Goal: Information Seeking & Learning: Learn about a topic

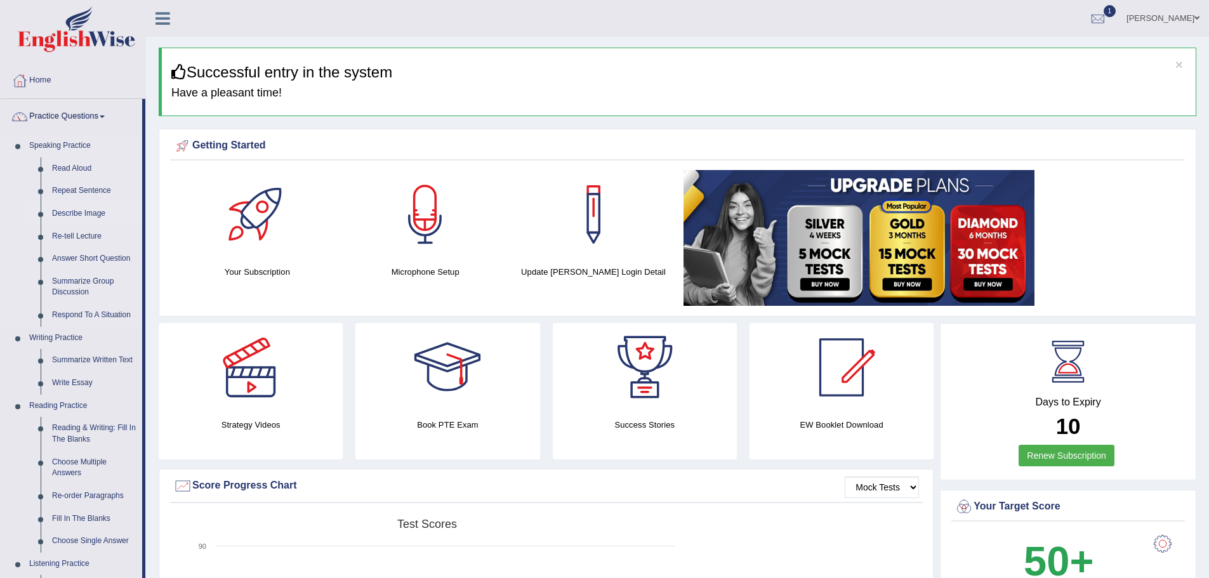
click at [142, 211] on link "Describe Image" at bounding box center [94, 213] width 96 height 23
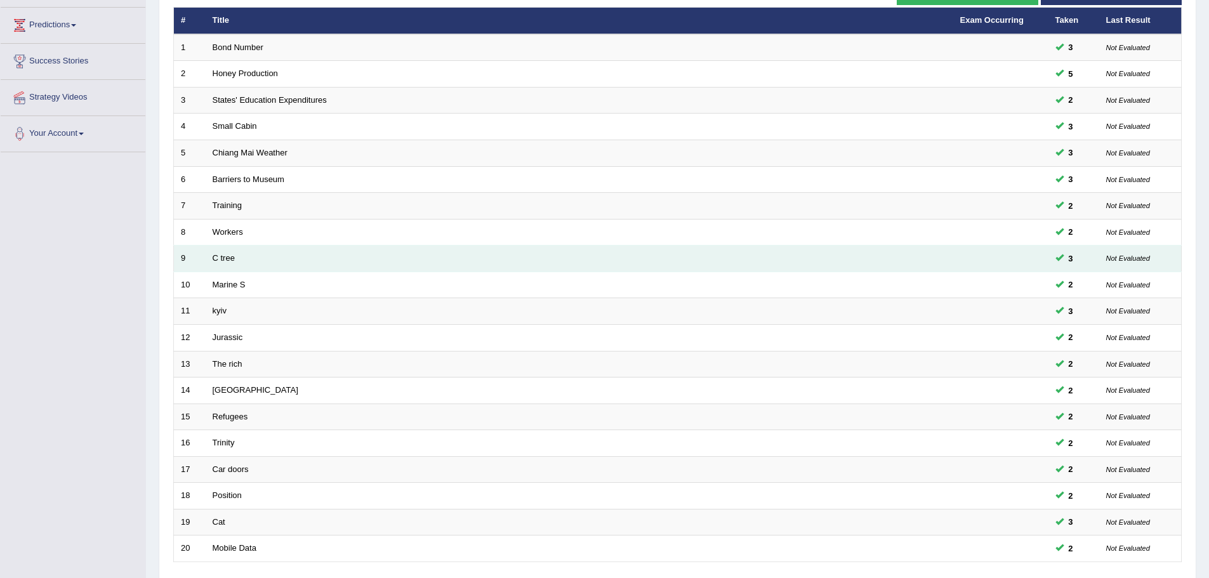
scroll to position [262, 0]
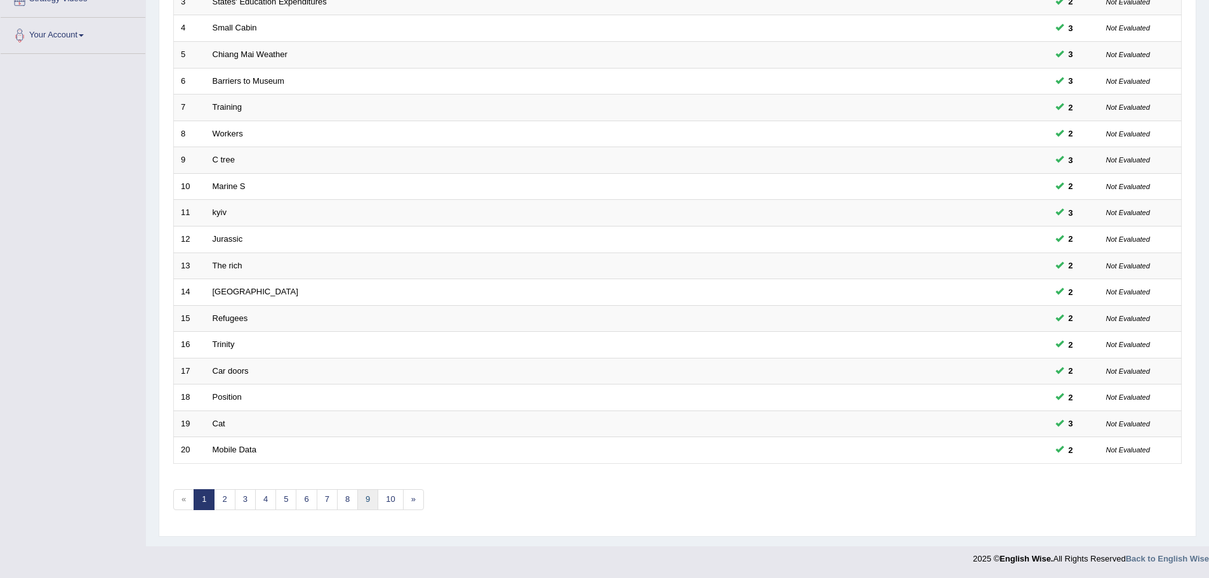
click at [378, 499] on link "9" at bounding box center [367, 499] width 21 height 21
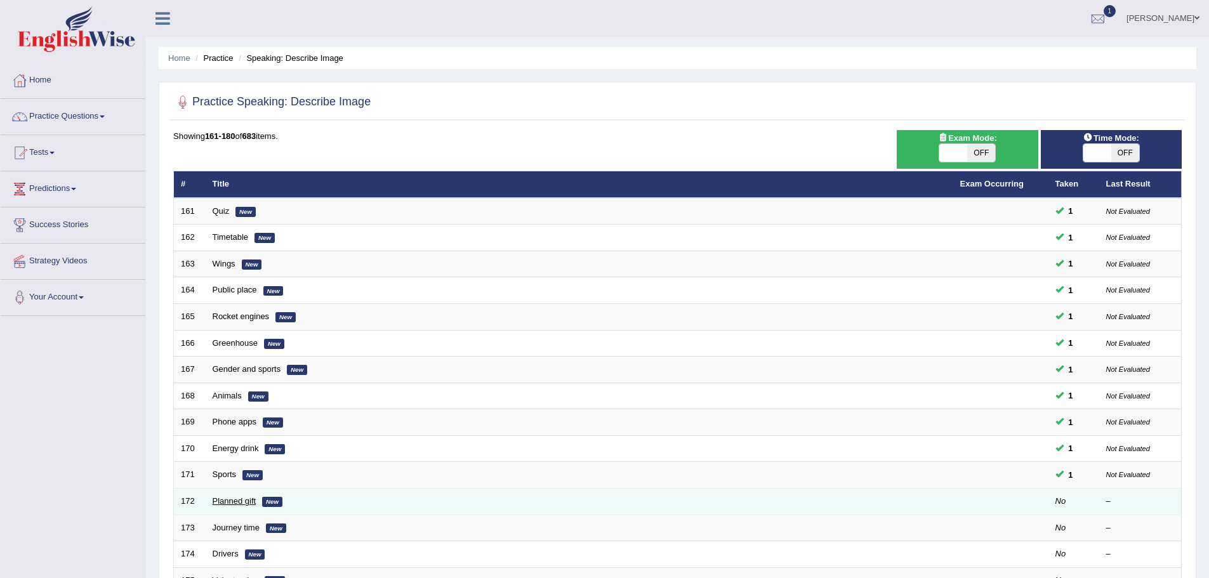
click at [256, 503] on link "Planned gift" at bounding box center [235, 501] width 44 height 10
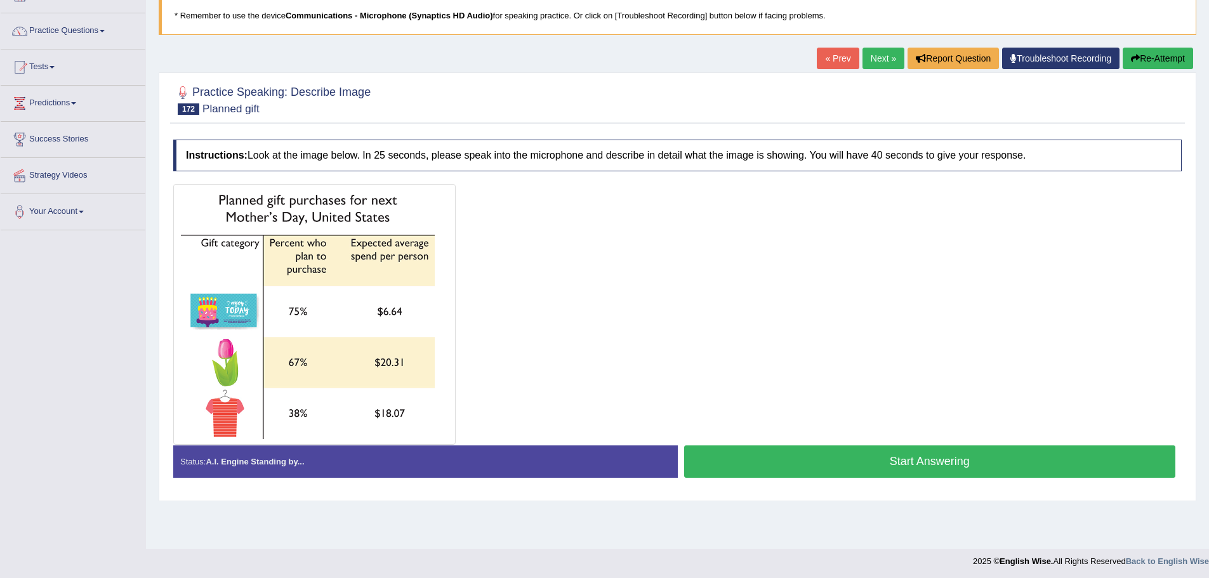
scroll to position [88, 0]
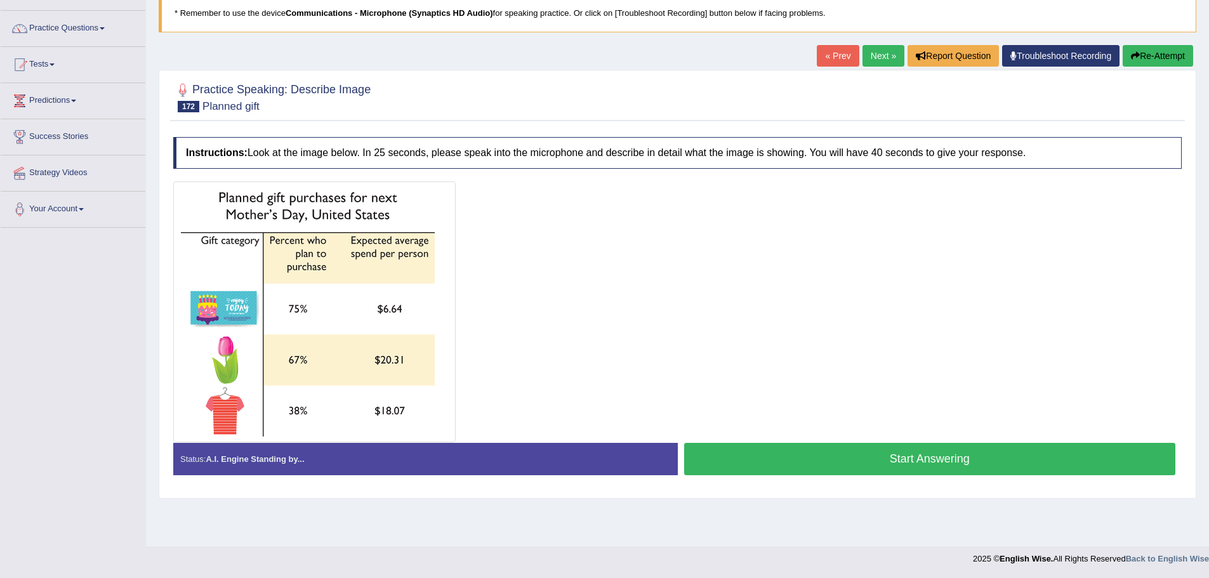
click at [874, 475] on button "Start Answering" at bounding box center [930, 459] width 492 height 32
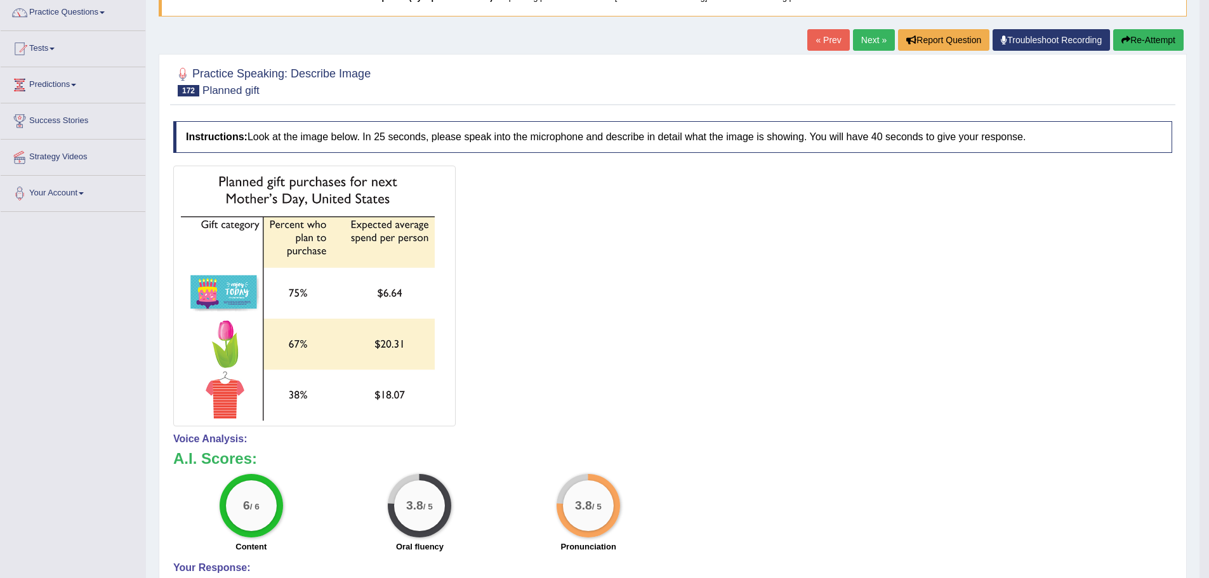
scroll to position [0, 0]
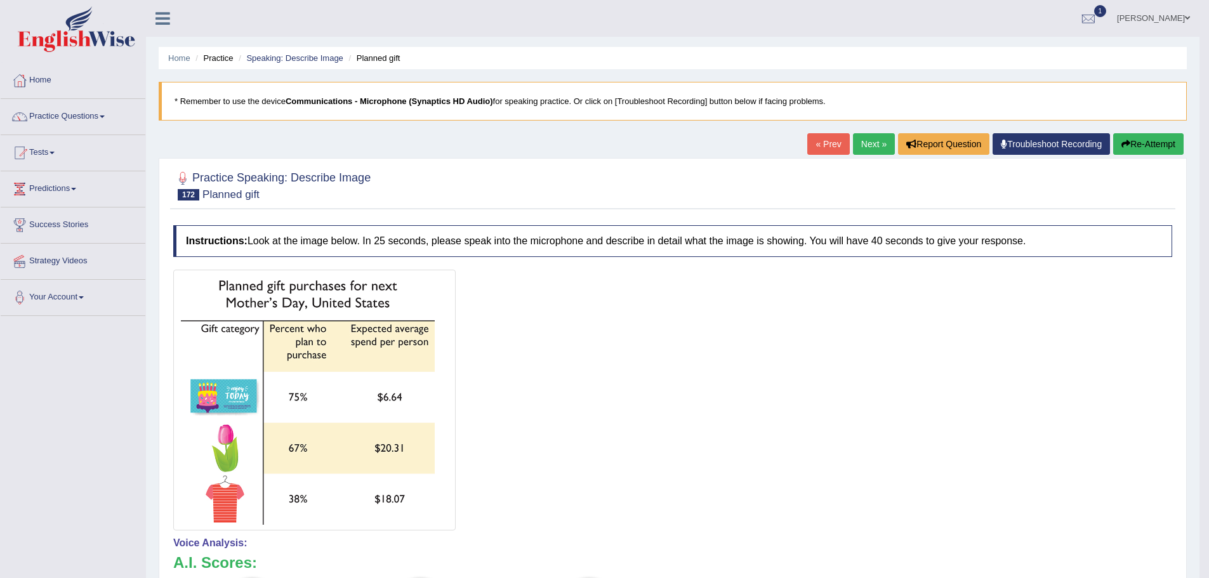
click at [853, 142] on link "Next »" at bounding box center [874, 144] width 42 height 22
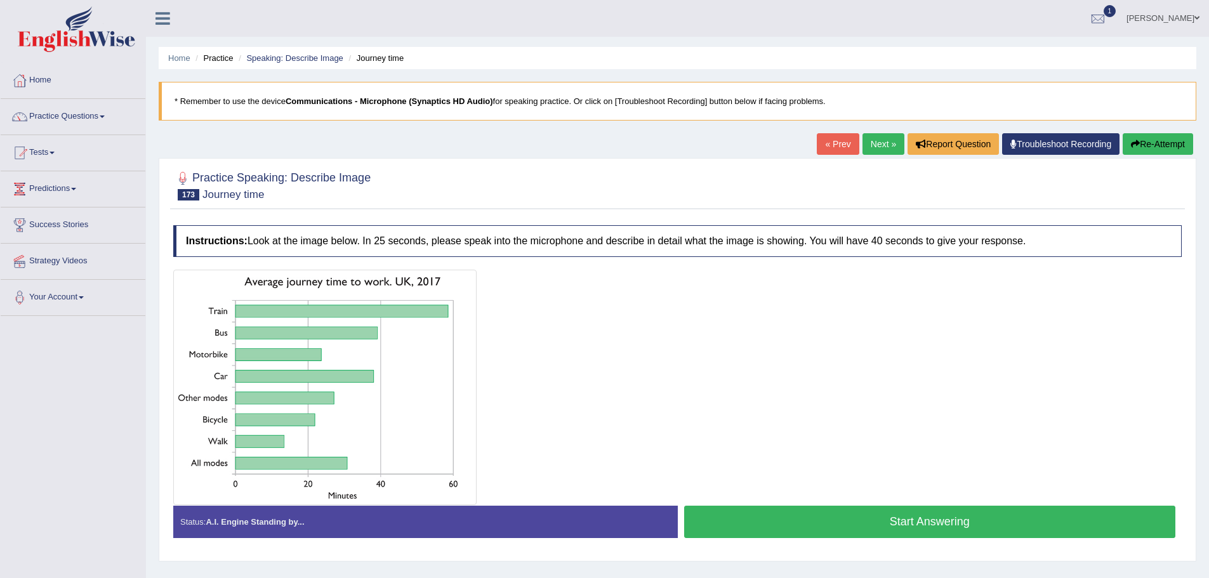
click at [846, 538] on button "Start Answering" at bounding box center [930, 522] width 492 height 32
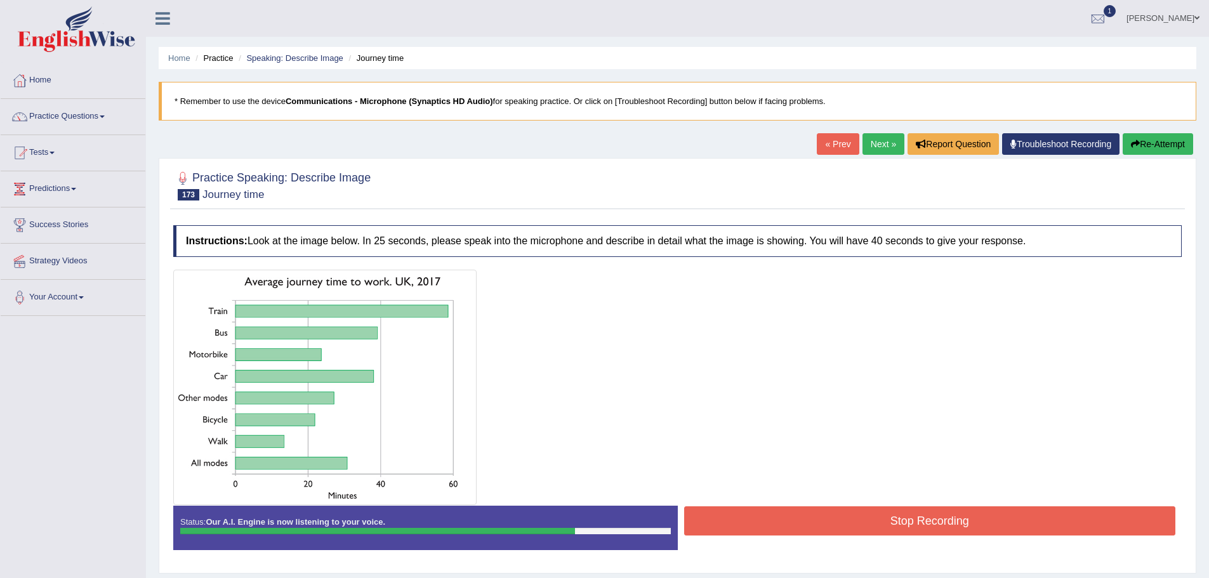
click at [831, 533] on button "Stop Recording" at bounding box center [930, 520] width 492 height 29
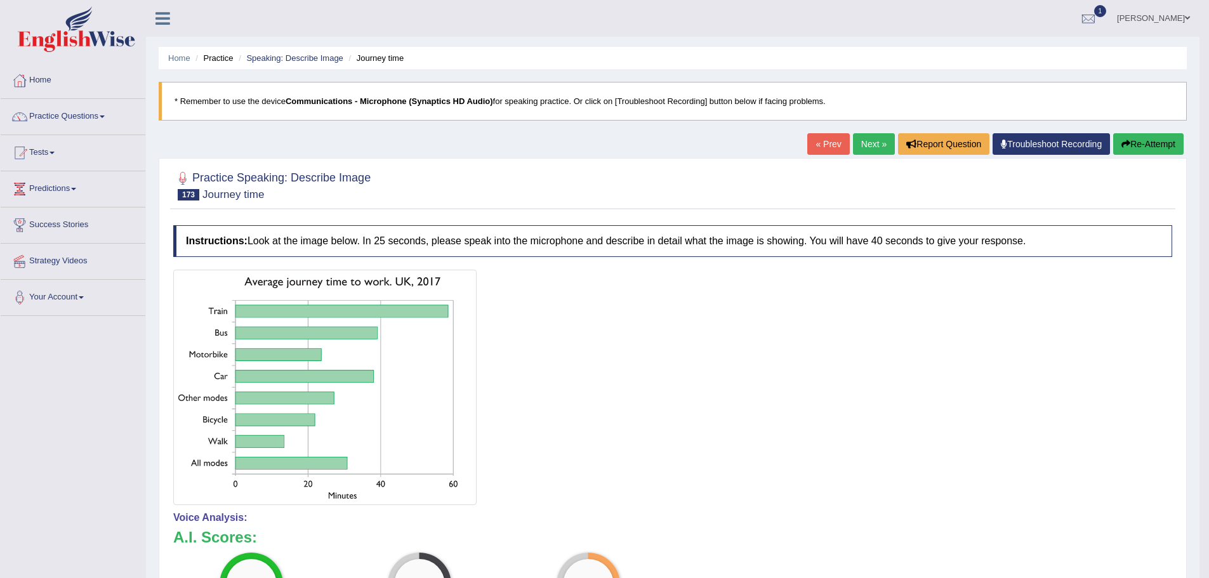
click at [853, 144] on link "Next »" at bounding box center [874, 144] width 42 height 22
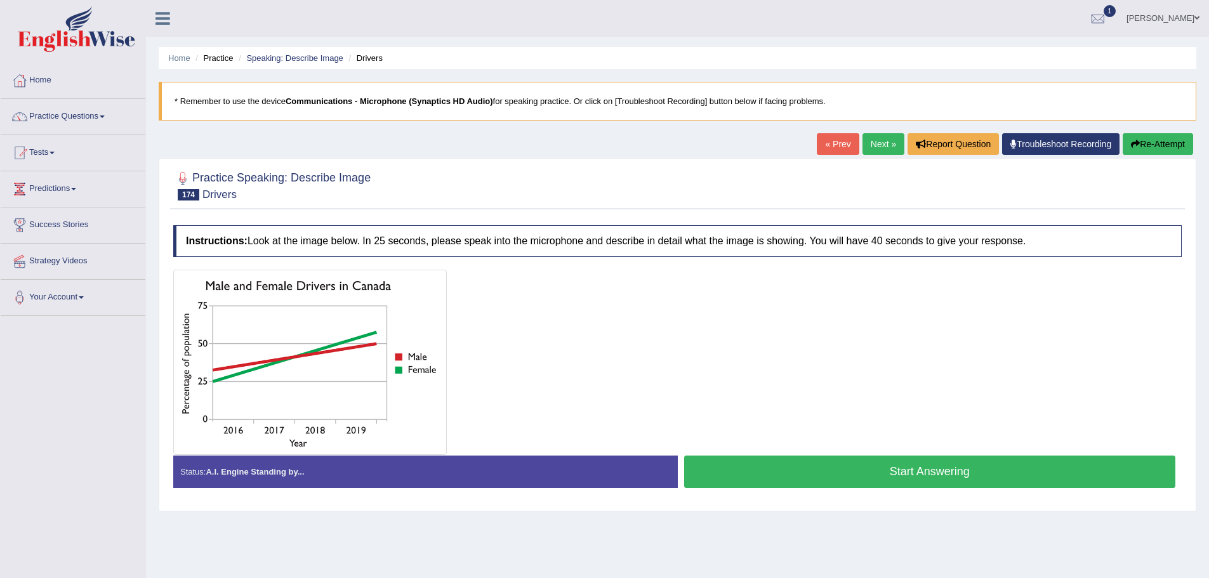
click at [865, 482] on button "Start Answering" at bounding box center [930, 472] width 492 height 32
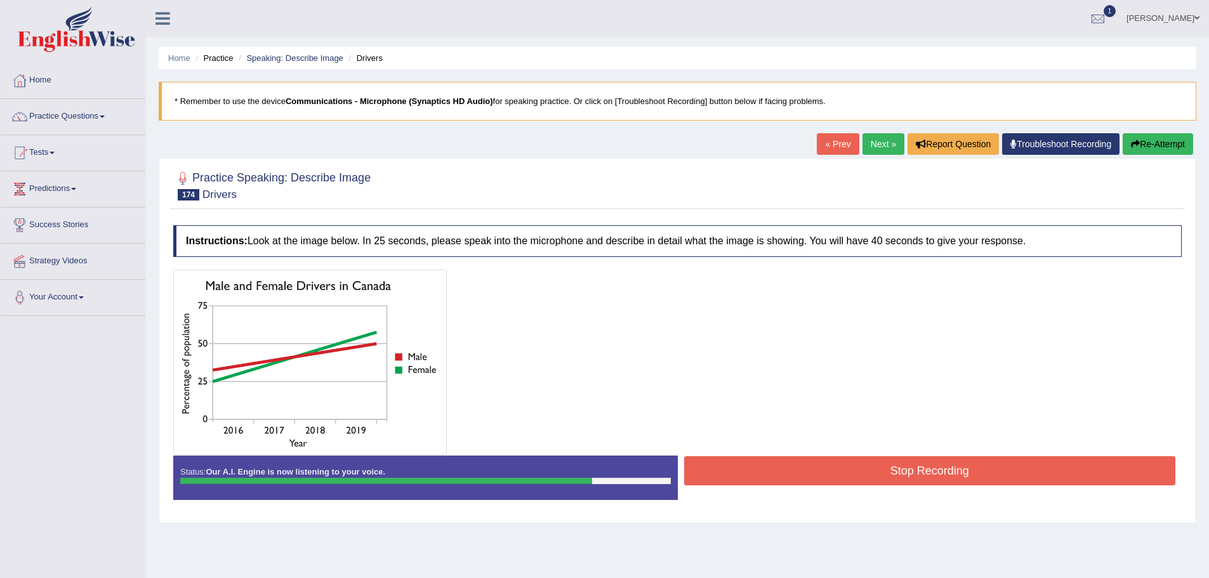
click at [889, 480] on button "Stop Recording" at bounding box center [930, 470] width 492 height 29
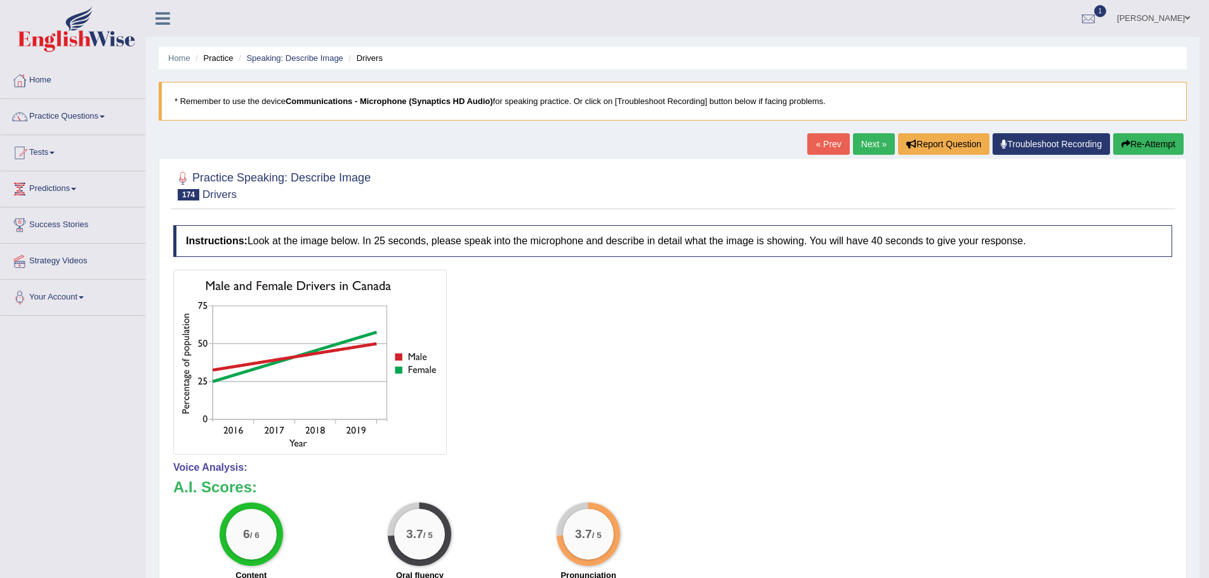
click at [853, 141] on link "Next »" at bounding box center [874, 144] width 42 height 22
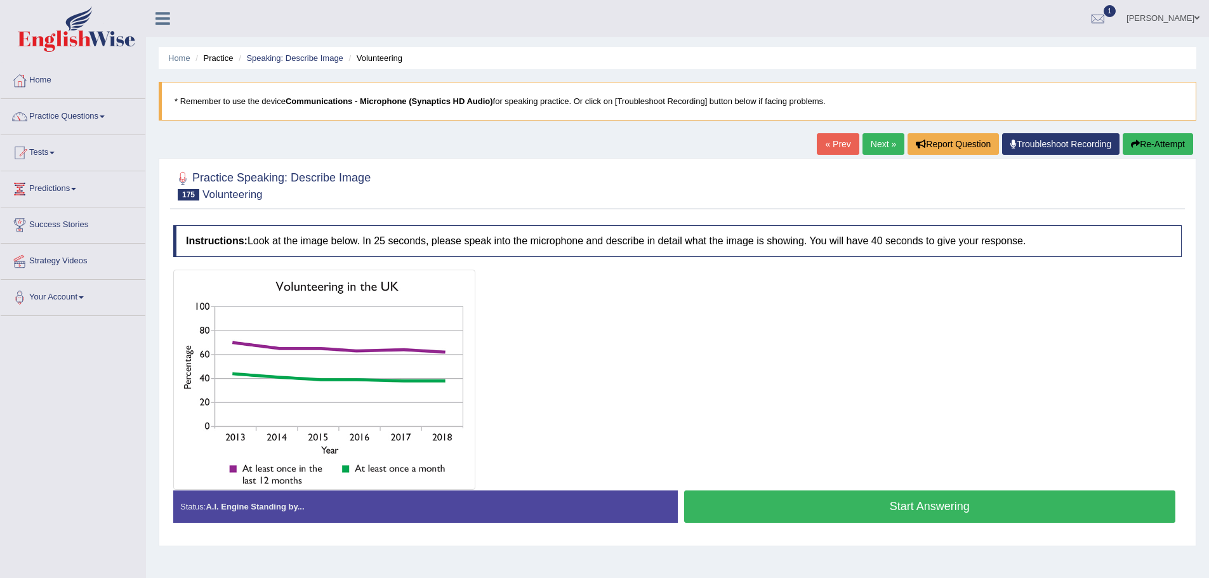
click at [817, 515] on button "Start Answering" at bounding box center [930, 506] width 492 height 32
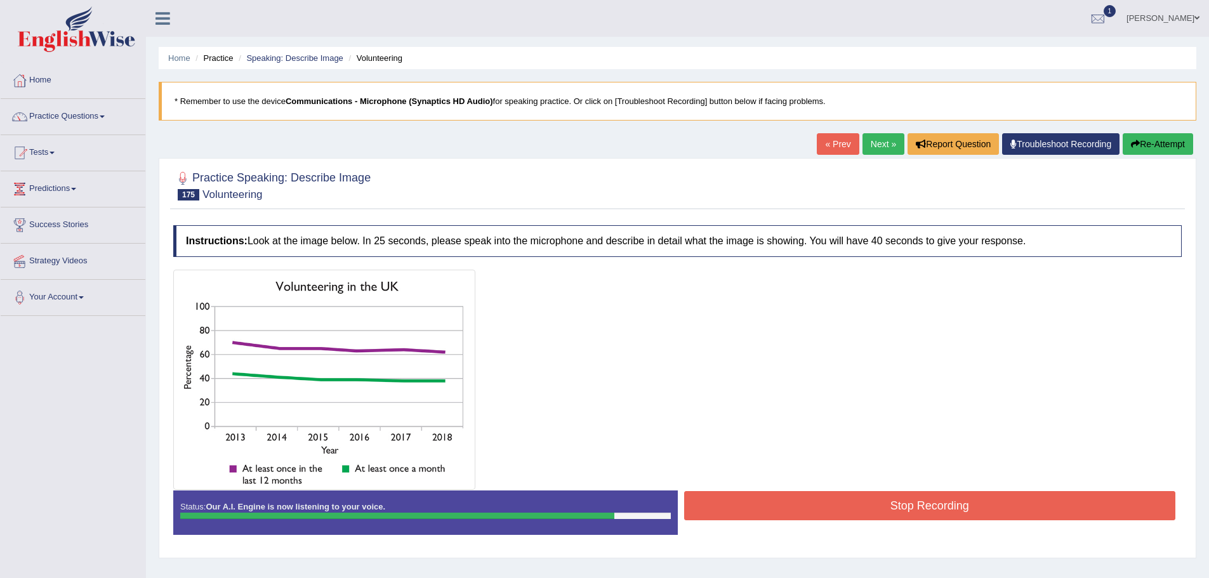
click at [874, 520] on button "Stop Recording" at bounding box center [930, 505] width 492 height 29
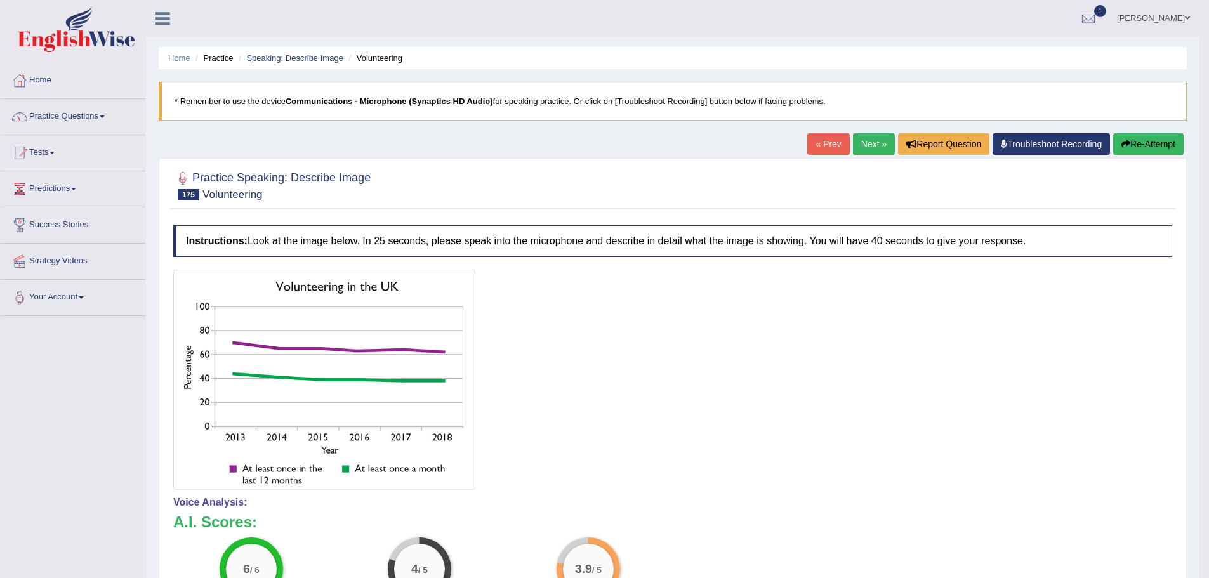
click at [853, 142] on link "Next »" at bounding box center [874, 144] width 42 height 22
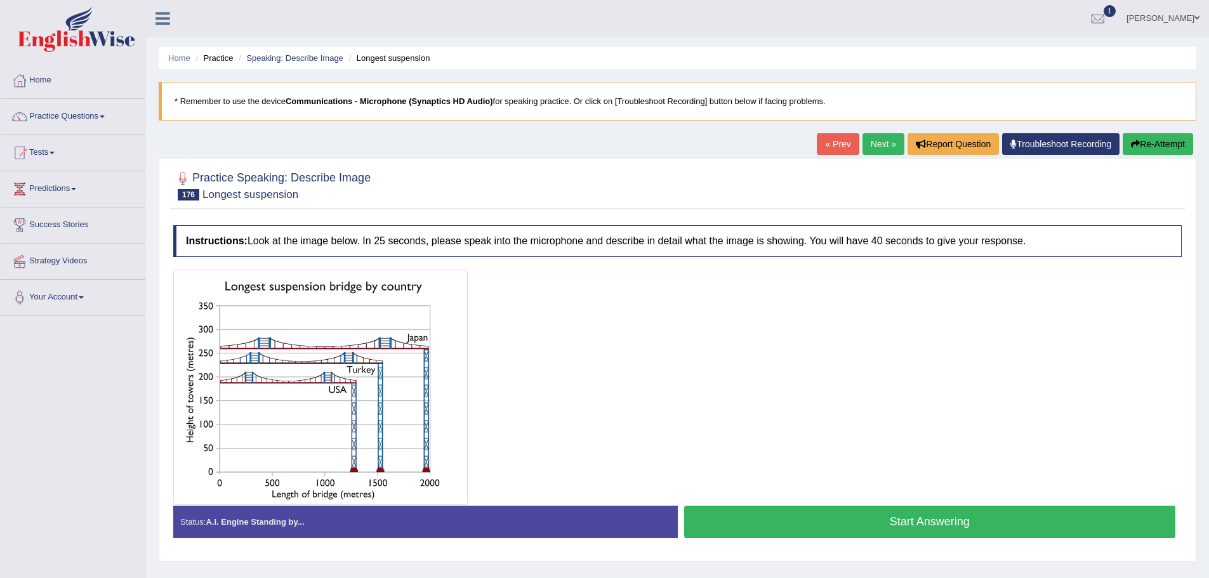
click at [840, 529] on button "Start Answering" at bounding box center [930, 522] width 492 height 32
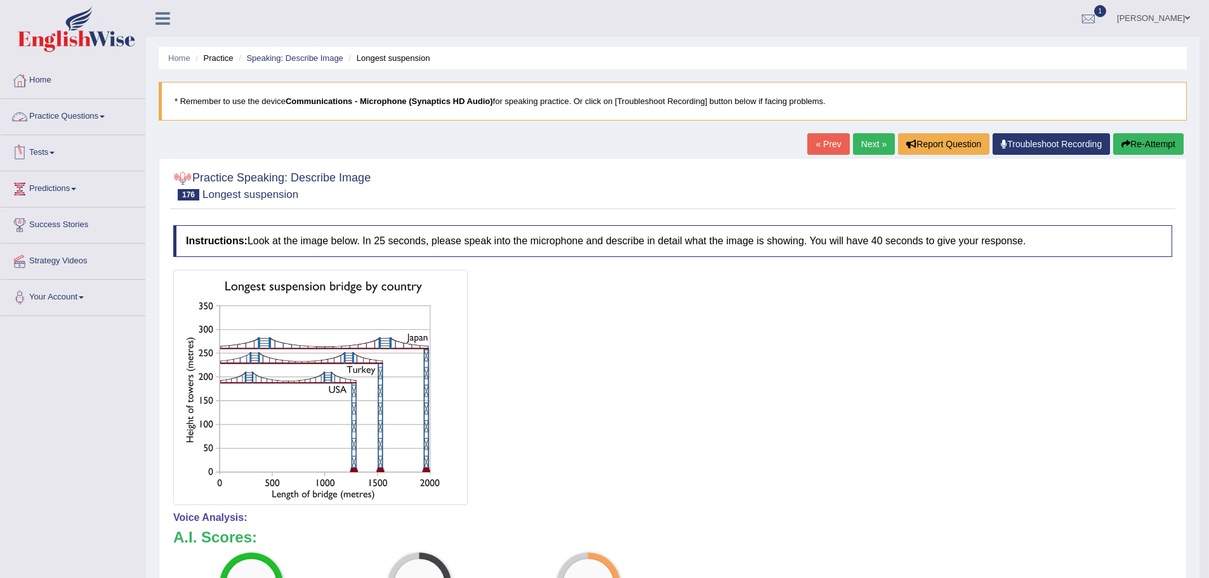
click at [145, 115] on link "Practice Questions" at bounding box center [73, 115] width 145 height 32
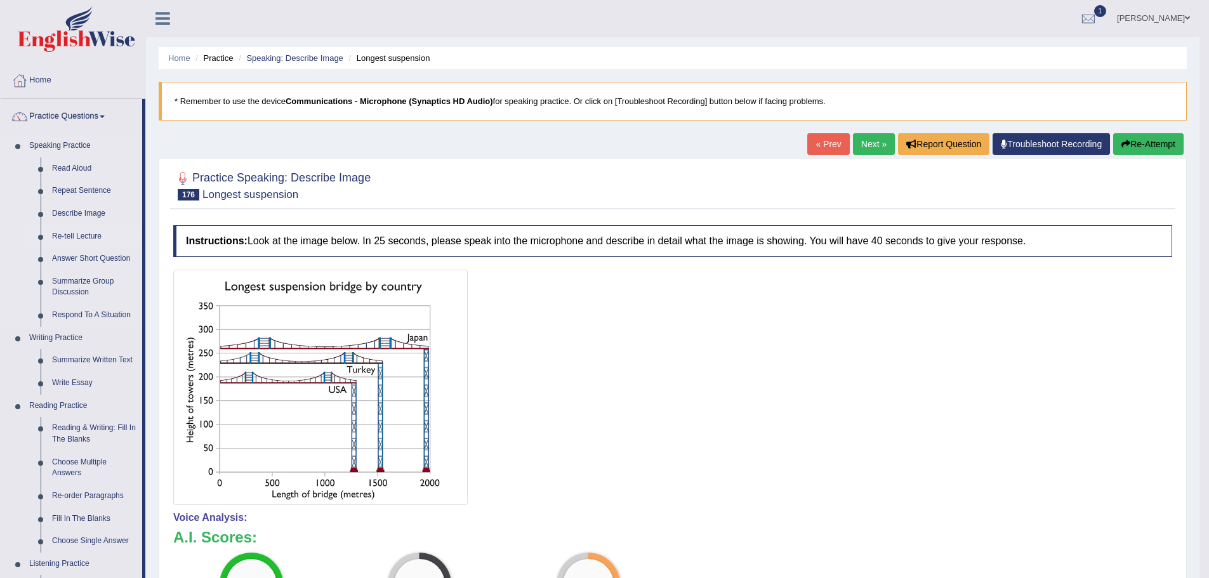
click at [142, 236] on link "Re-tell Lecture" at bounding box center [94, 236] width 96 height 23
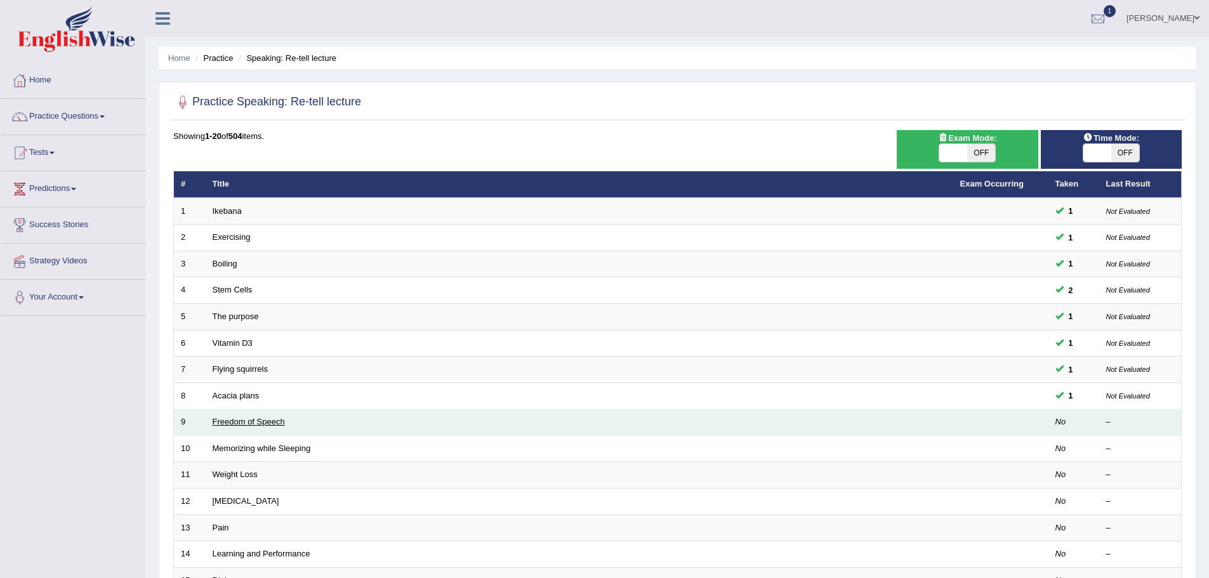
click at [285, 422] on link "Freedom of Speech" at bounding box center [249, 422] width 72 height 10
